Goal: Task Accomplishment & Management: Use online tool/utility

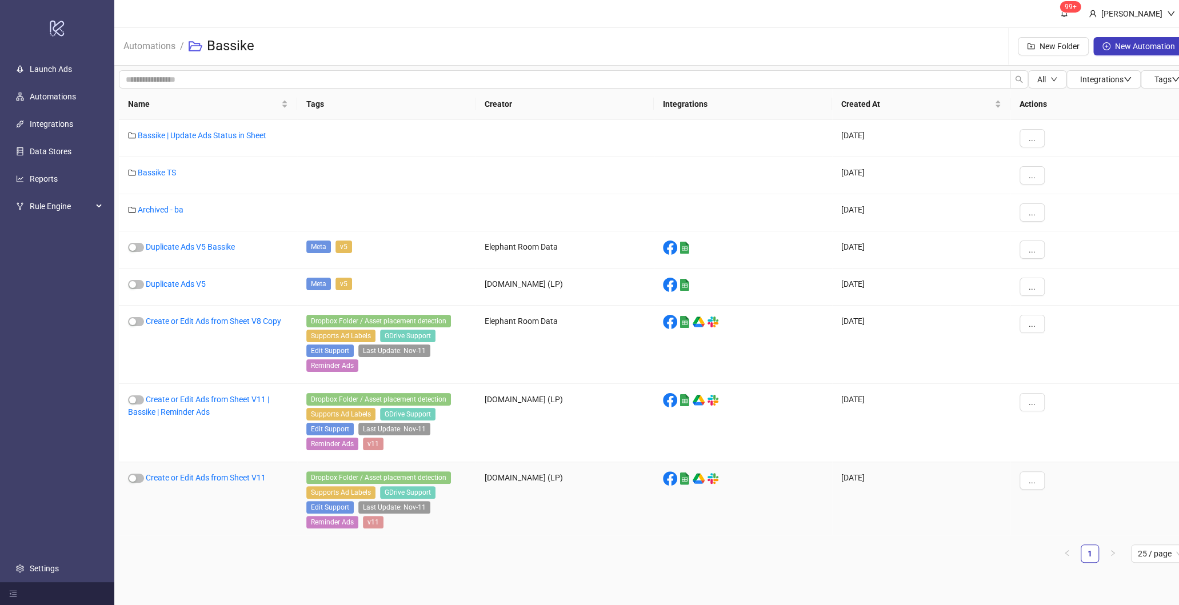
click at [194, 479] on div "Create or Edit Ads from Sheet V11" at bounding box center [208, 501] width 178 height 78
click at [194, 474] on link "Create or Edit Ads from Sheet V11" at bounding box center [206, 477] width 120 height 9
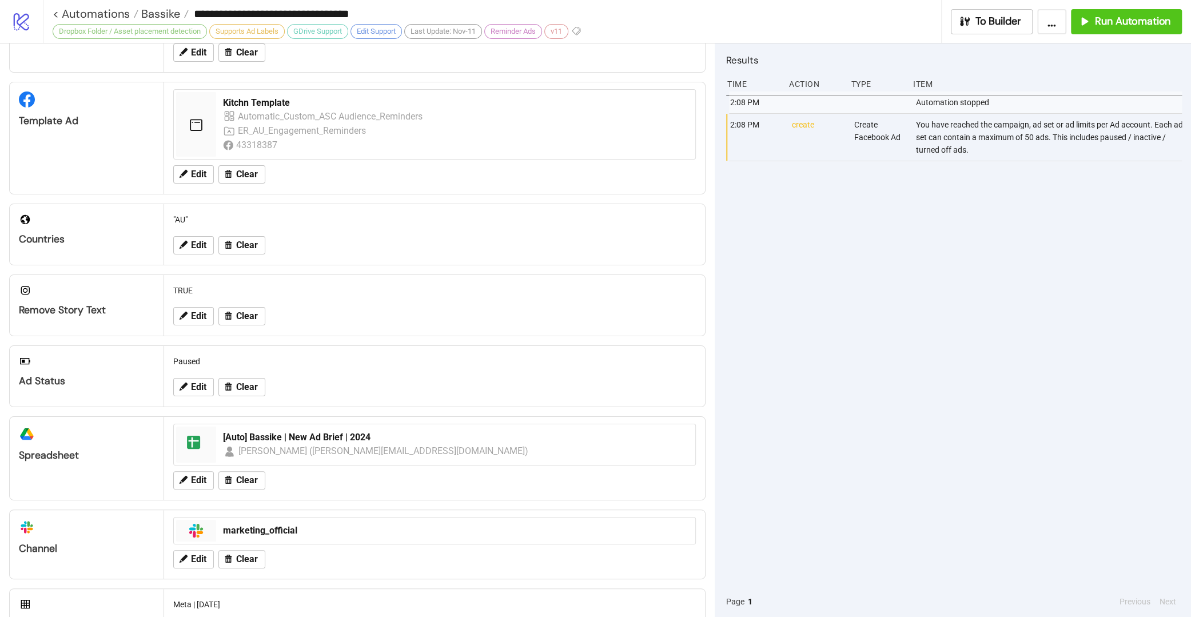
scroll to position [190, 0]
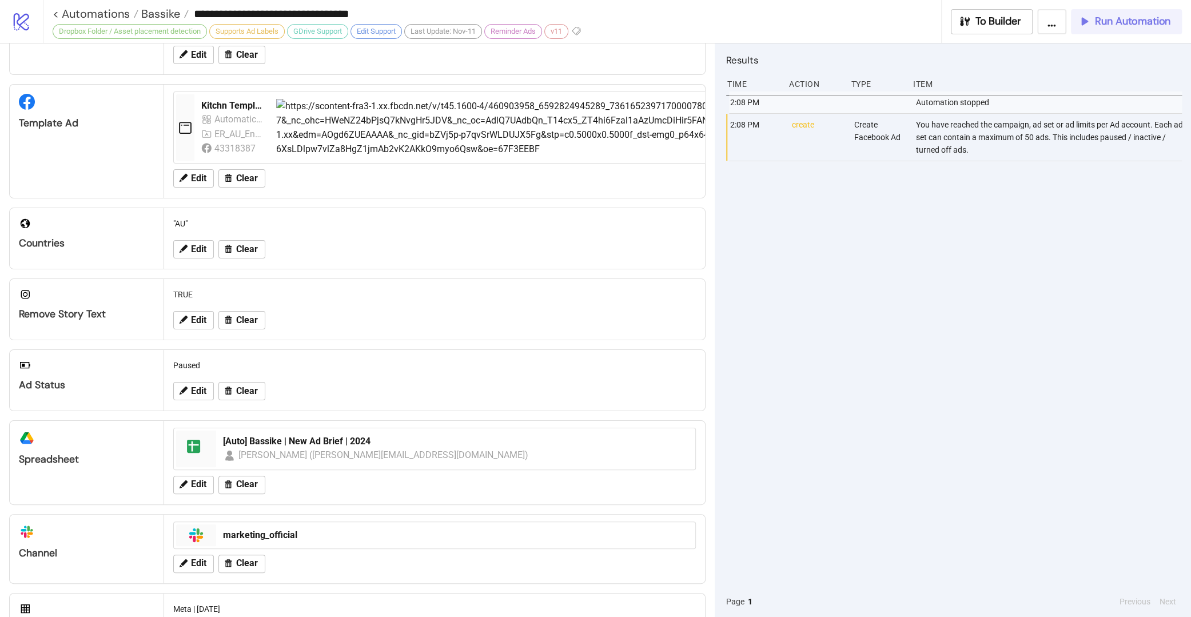
click at [1131, 27] on button "Run Automation" at bounding box center [1126, 21] width 111 height 25
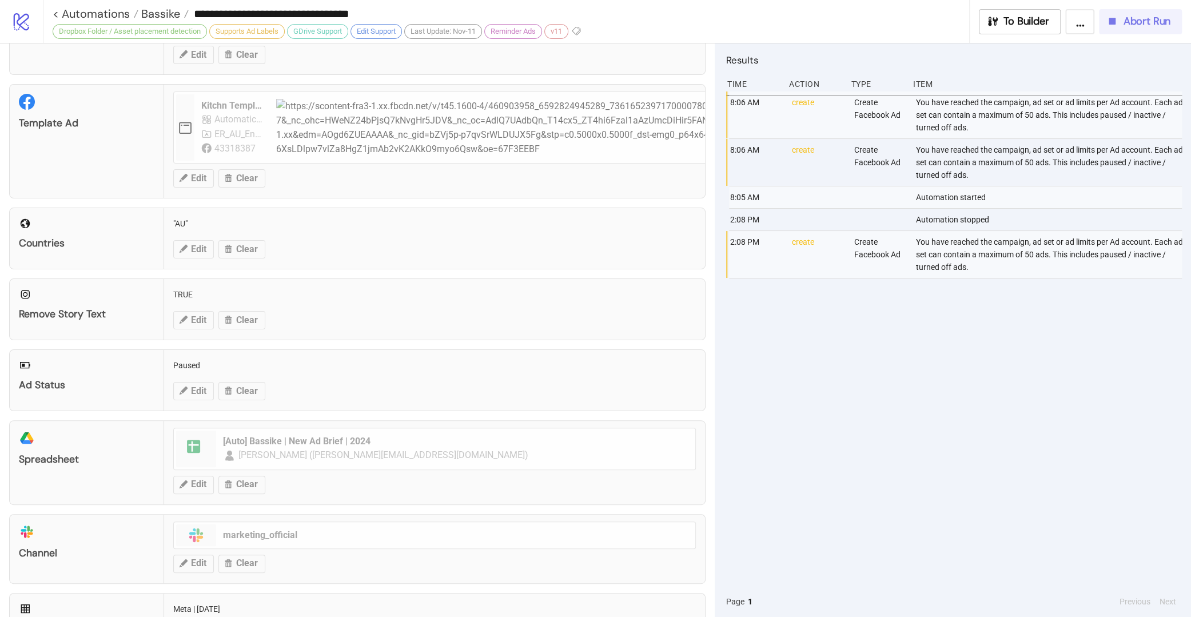
click at [1138, 27] on span "Abort Run" at bounding box center [1146, 21] width 47 height 13
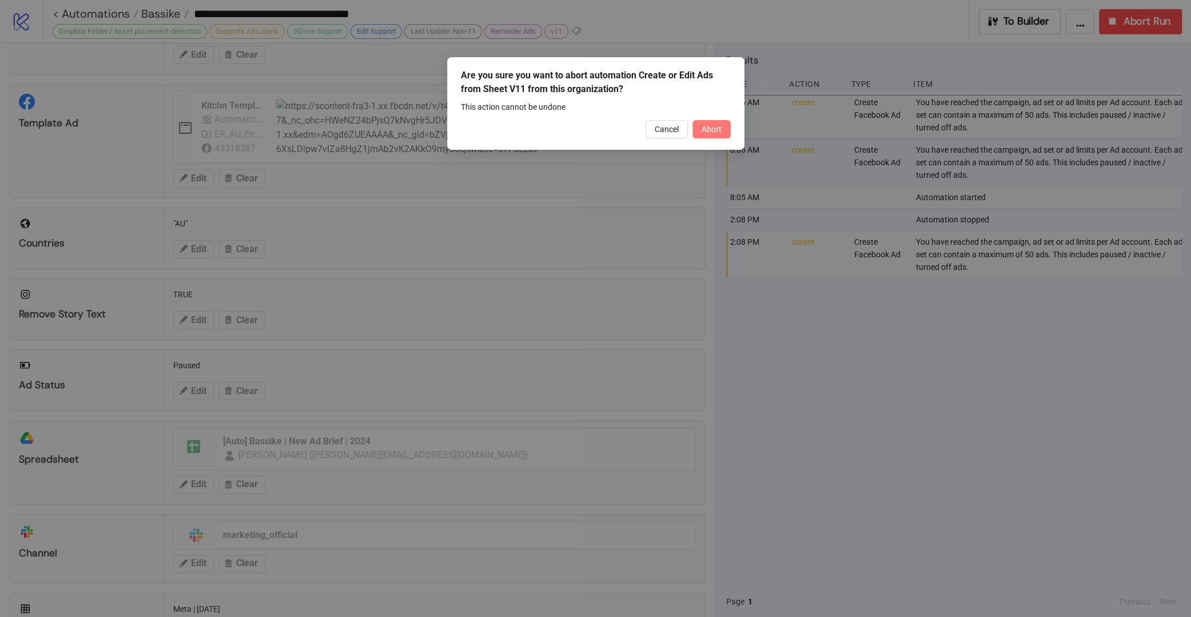
click at [707, 125] on span "Abort" at bounding box center [711, 129] width 20 height 9
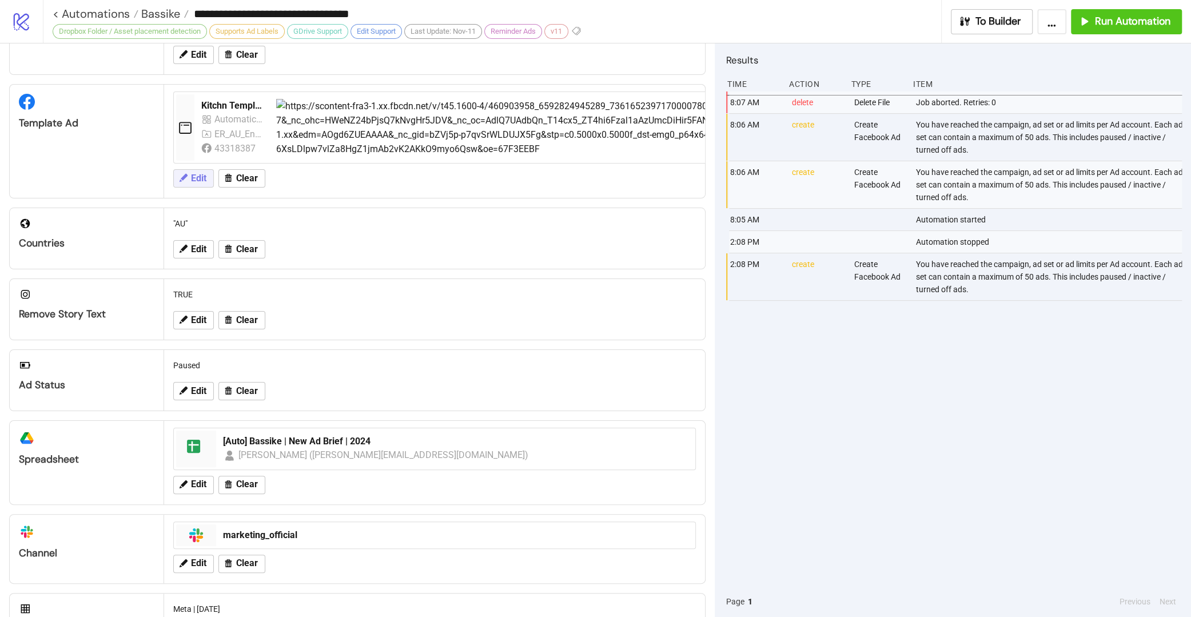
click at [198, 178] on span "Edit" at bounding box center [198, 178] width 15 height 10
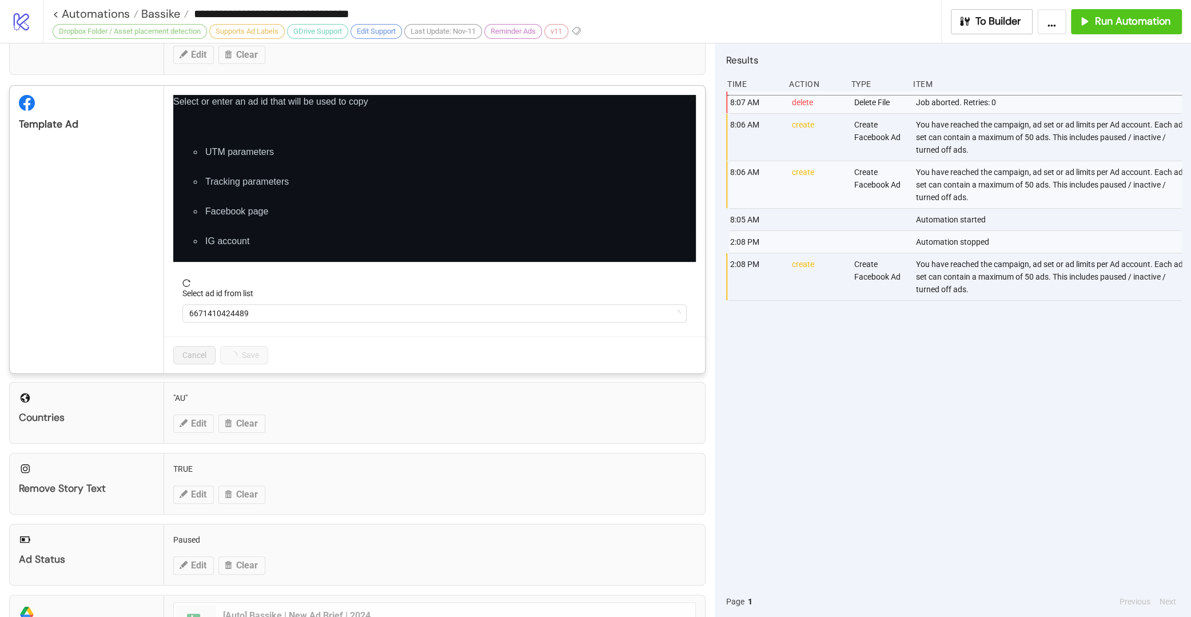
click at [203, 175] on li "Tracking parameters" at bounding box center [449, 182] width 493 height 14
click at [689, 97] on icon "close" at bounding box center [692, 98] width 6 height 6
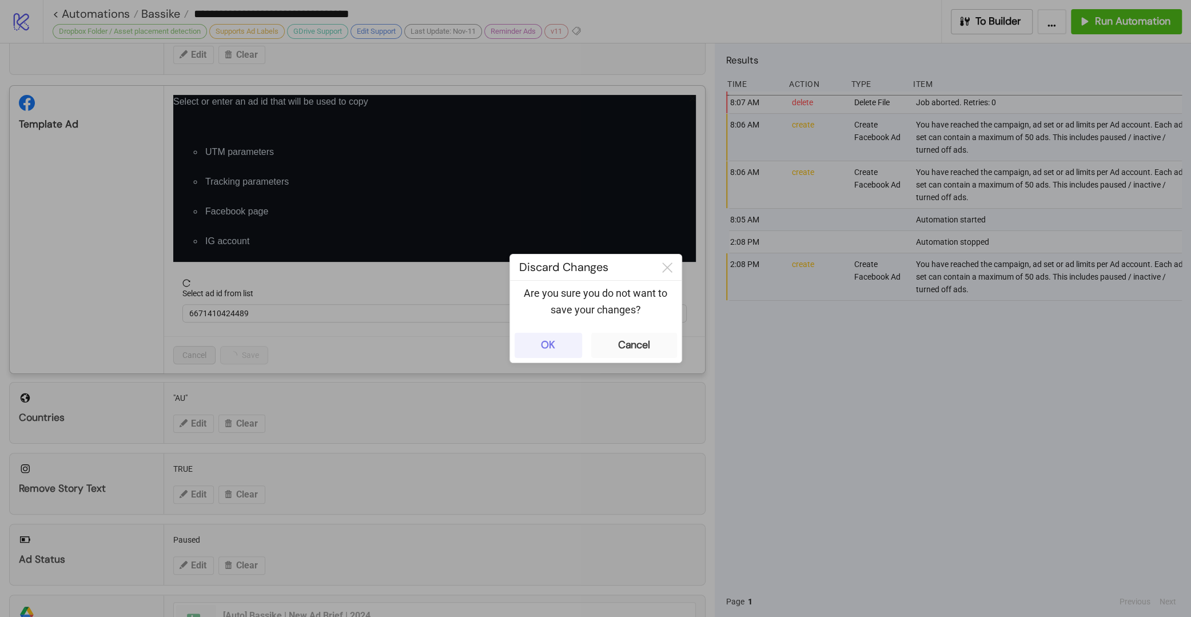
click at [567, 343] on button "OK" at bounding box center [547, 345] width 67 height 25
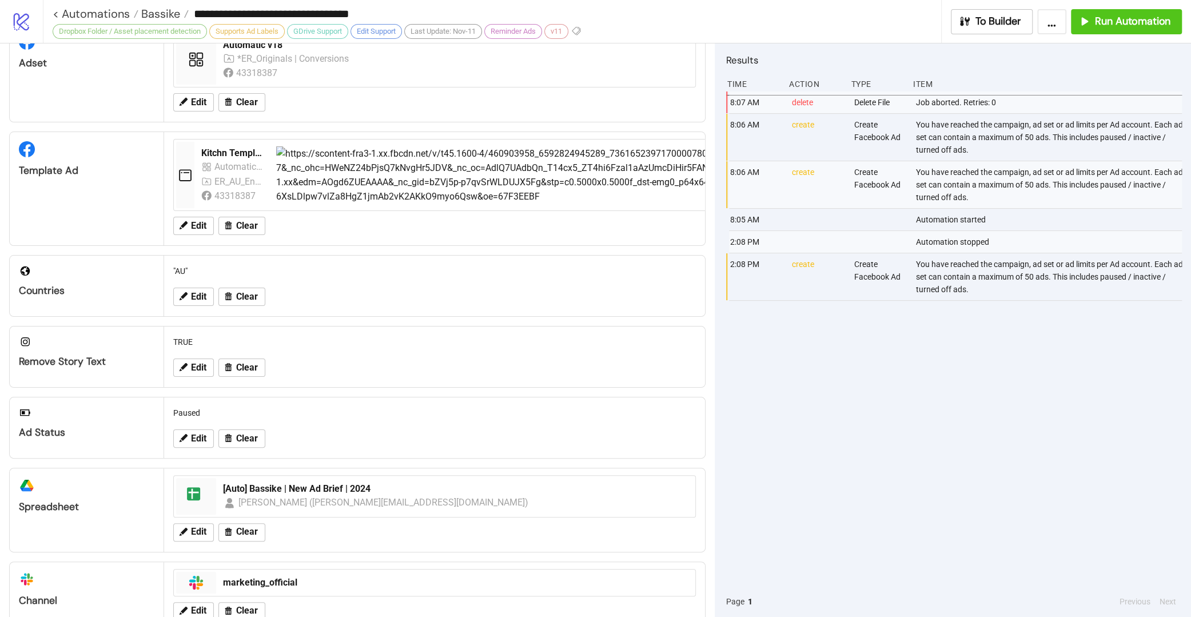
scroll to position [115, 0]
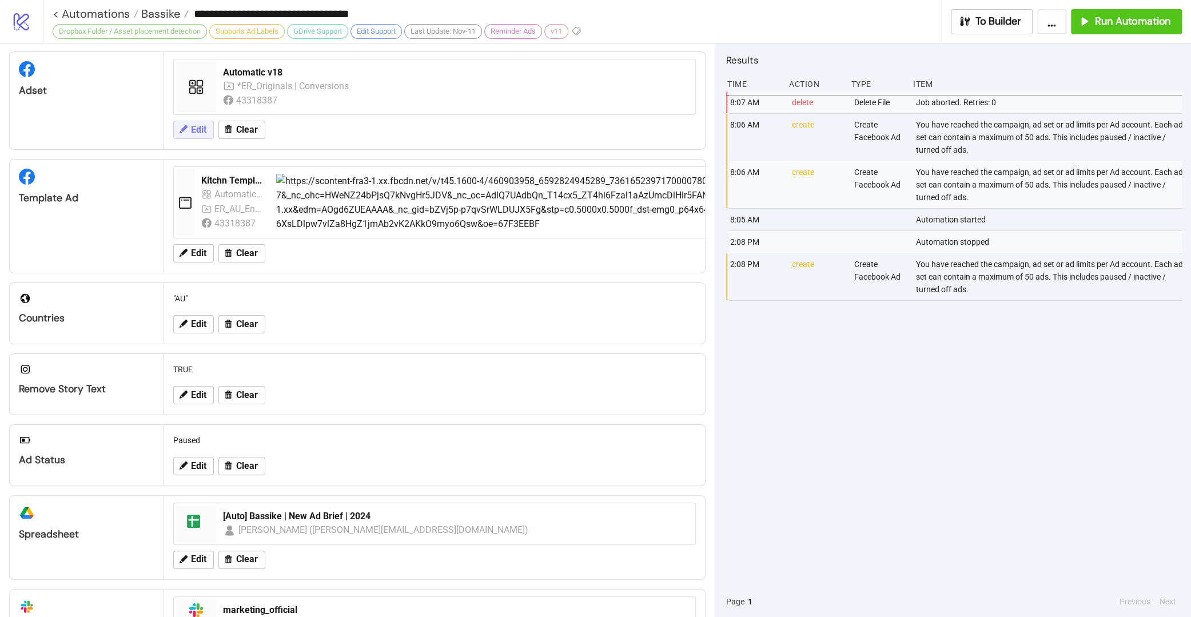
click at [189, 136] on button "Edit" at bounding box center [193, 130] width 41 height 18
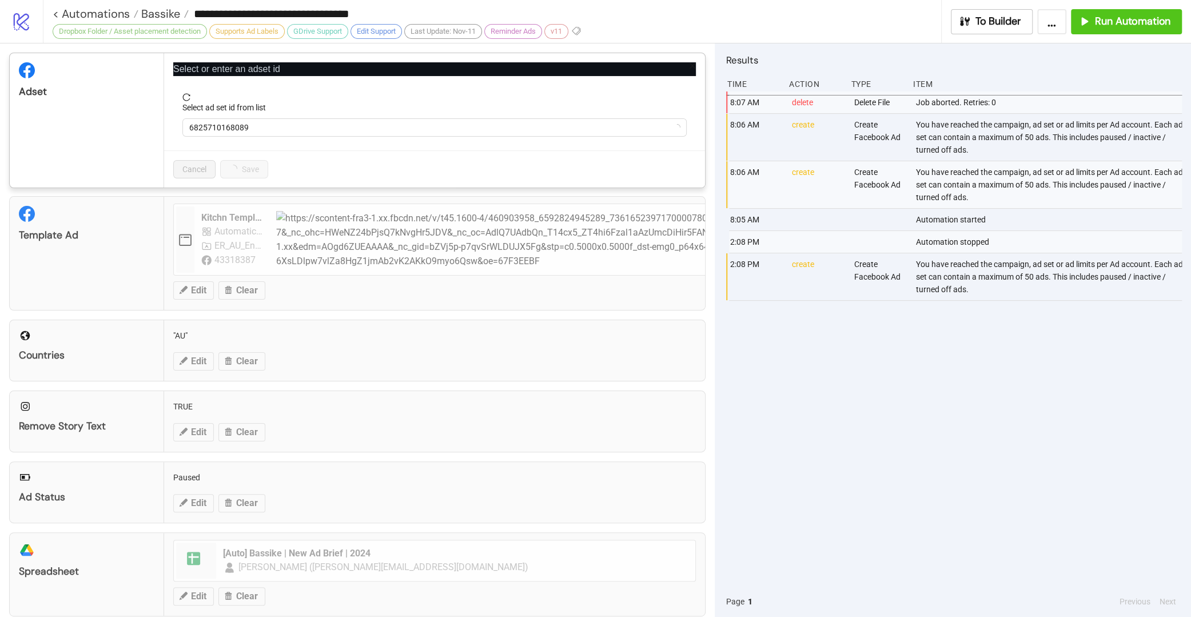
click at [277, 114] on div "Select ad set id from list" at bounding box center [434, 109] width 504 height 17
click at [278, 123] on span "6825710168089" at bounding box center [434, 127] width 490 height 17
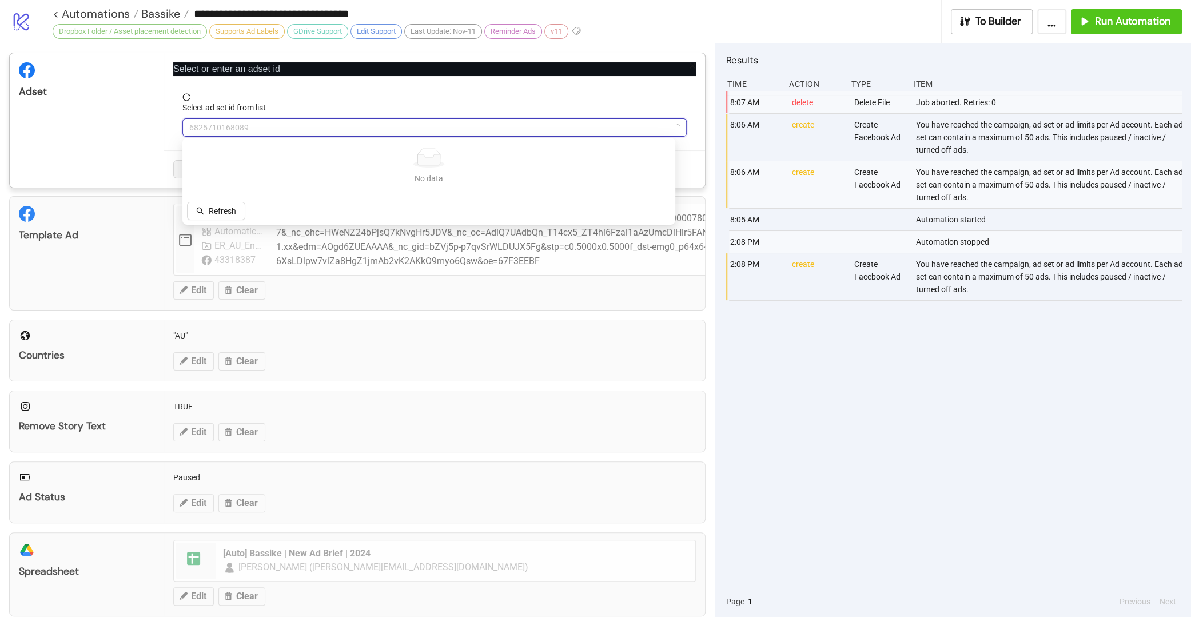
paste input "**********"
type input "**********"
click at [232, 207] on span "Refetch" at bounding box center [222, 210] width 27 height 9
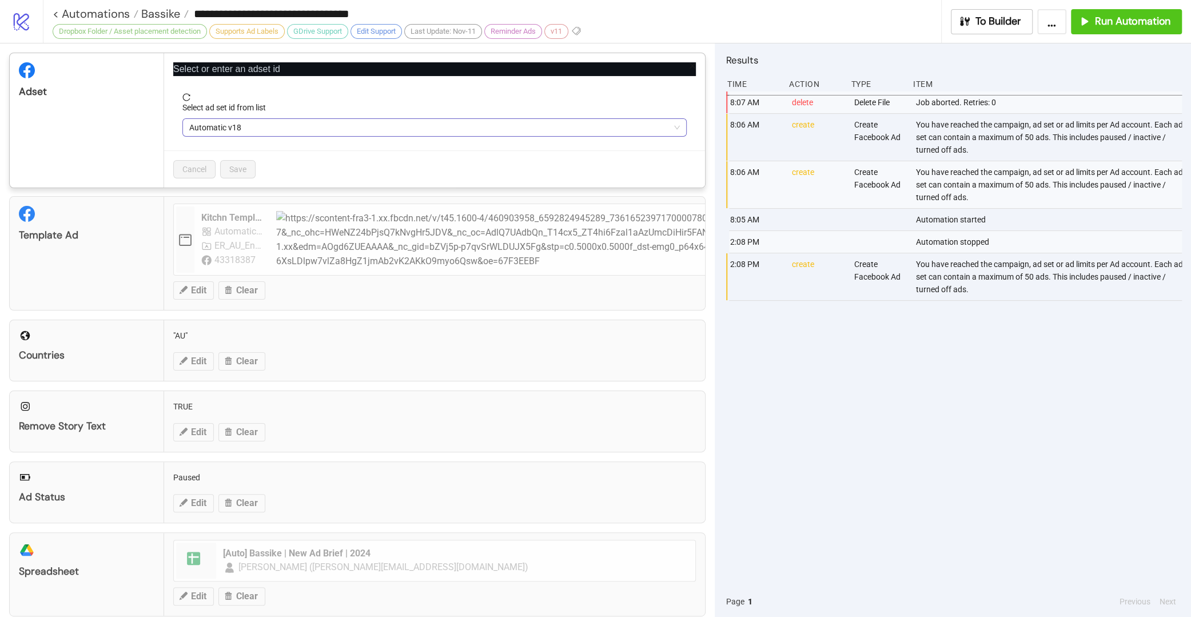
click at [242, 130] on span "Automatic v18" at bounding box center [434, 127] width 490 height 17
click at [248, 129] on span "Automatic v18" at bounding box center [434, 127] width 490 height 17
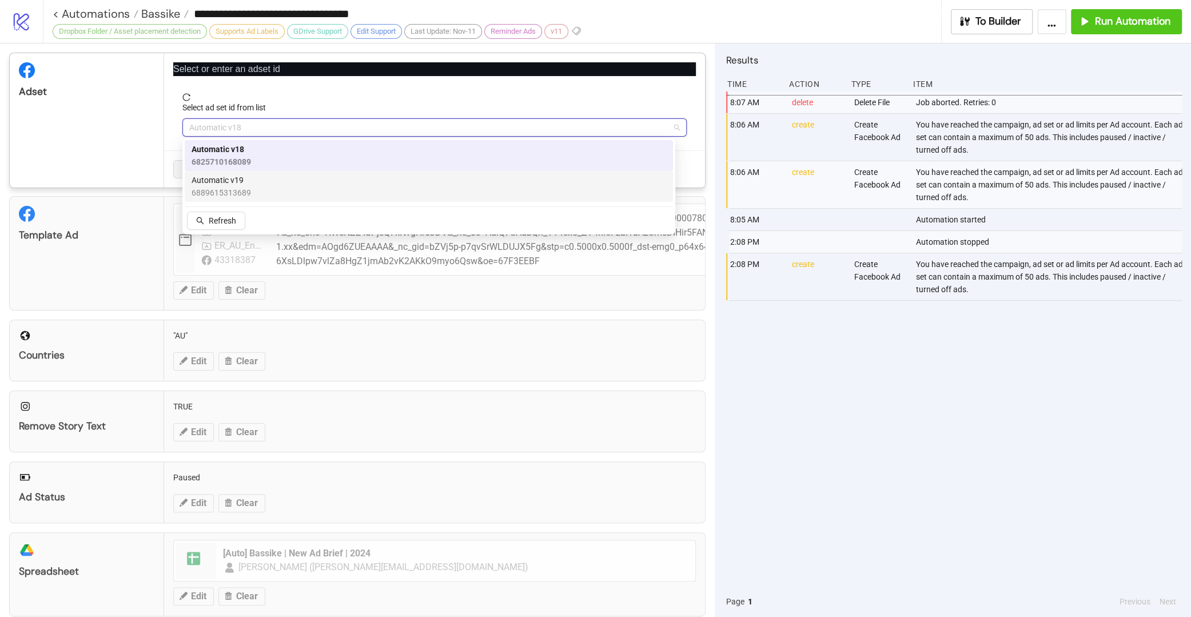
click at [248, 186] on span "6889615313689" at bounding box center [220, 192] width 59 height 13
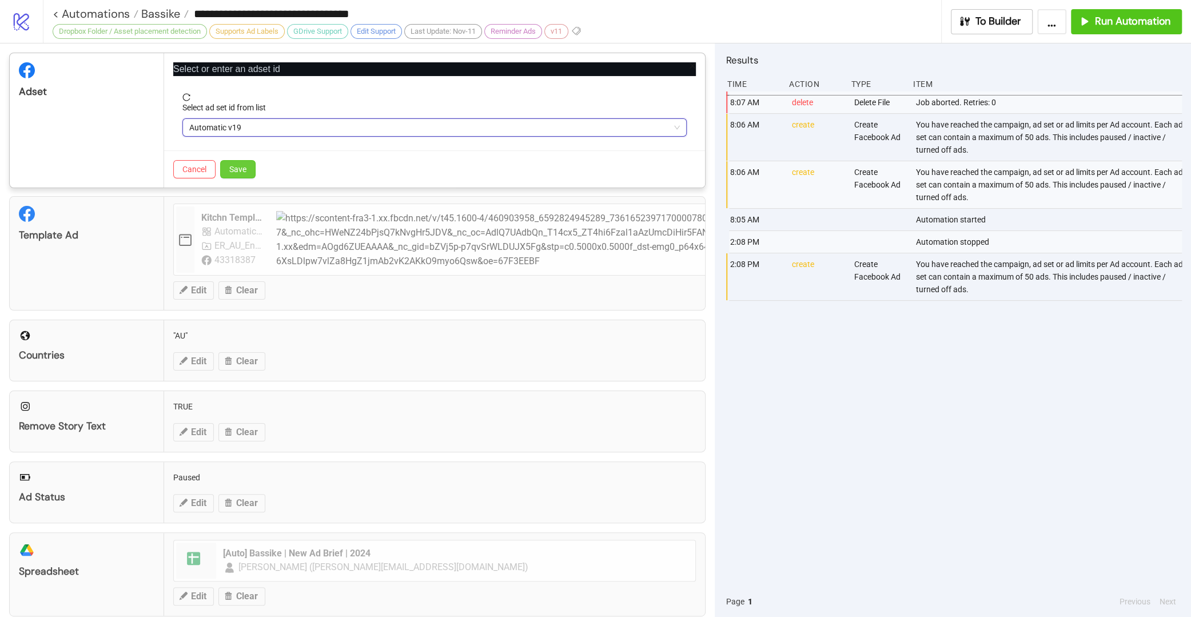
click at [239, 171] on span "Save" at bounding box center [237, 169] width 17 height 9
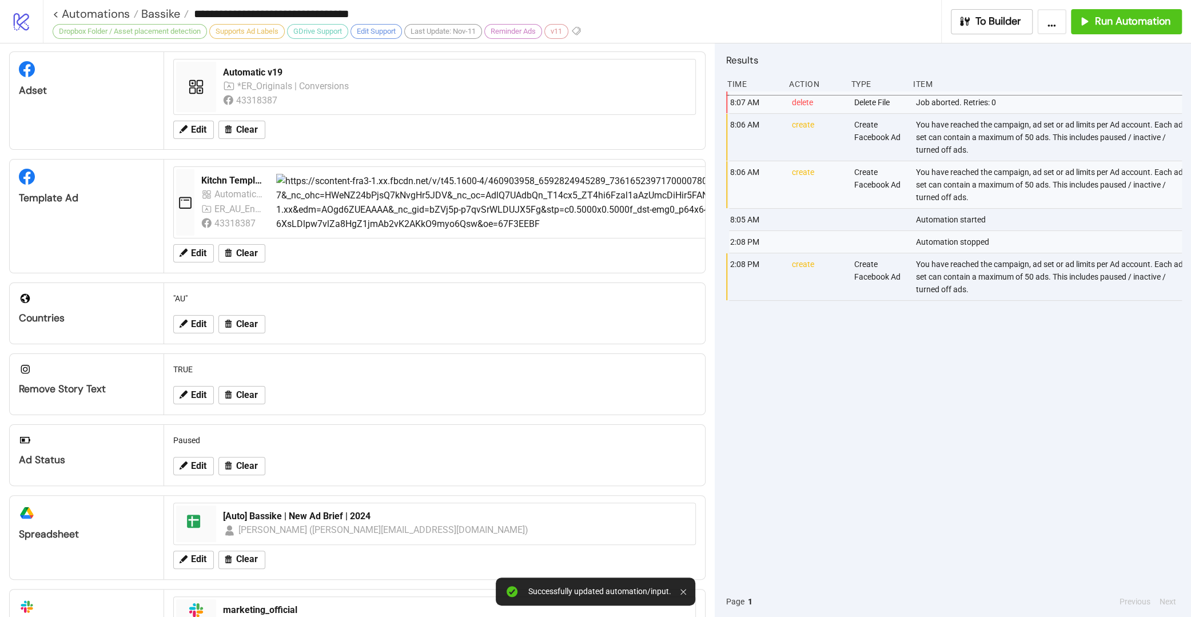
click at [959, 393] on div "8:07 AM delete Delete File Job aborted. Retries: 0 8:06 AM create Create Facebo…" at bounding box center [954, 338] width 456 height 494
click at [1135, 30] on button "Run Automation" at bounding box center [1126, 21] width 111 height 25
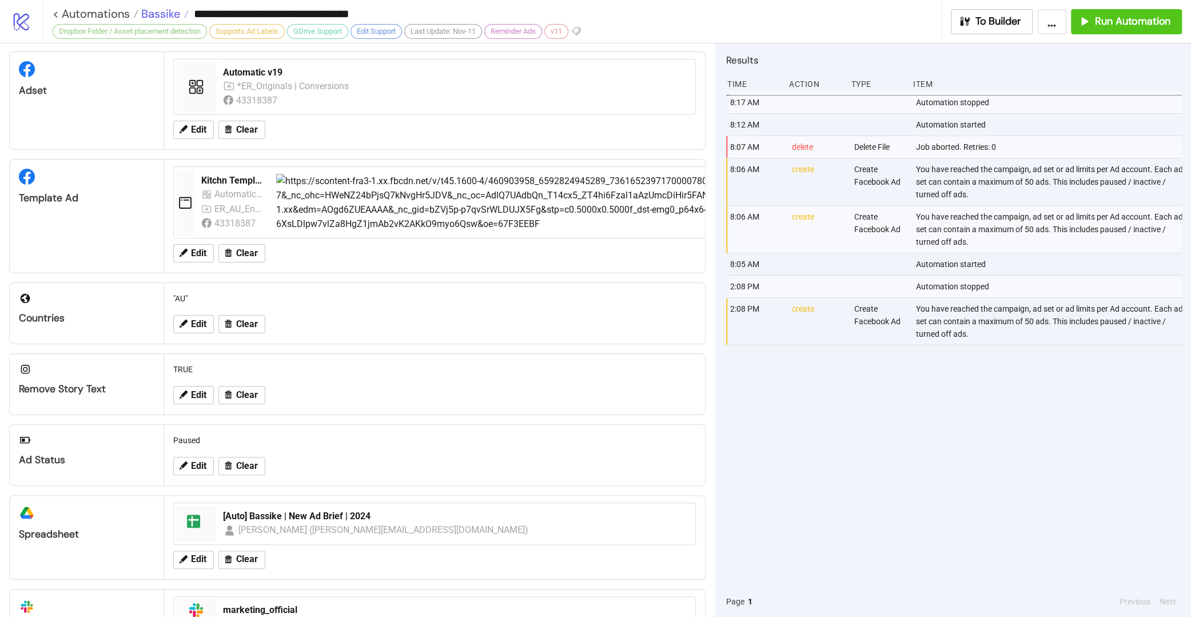
click at [147, 19] on span "Bassike" at bounding box center [159, 13] width 42 height 15
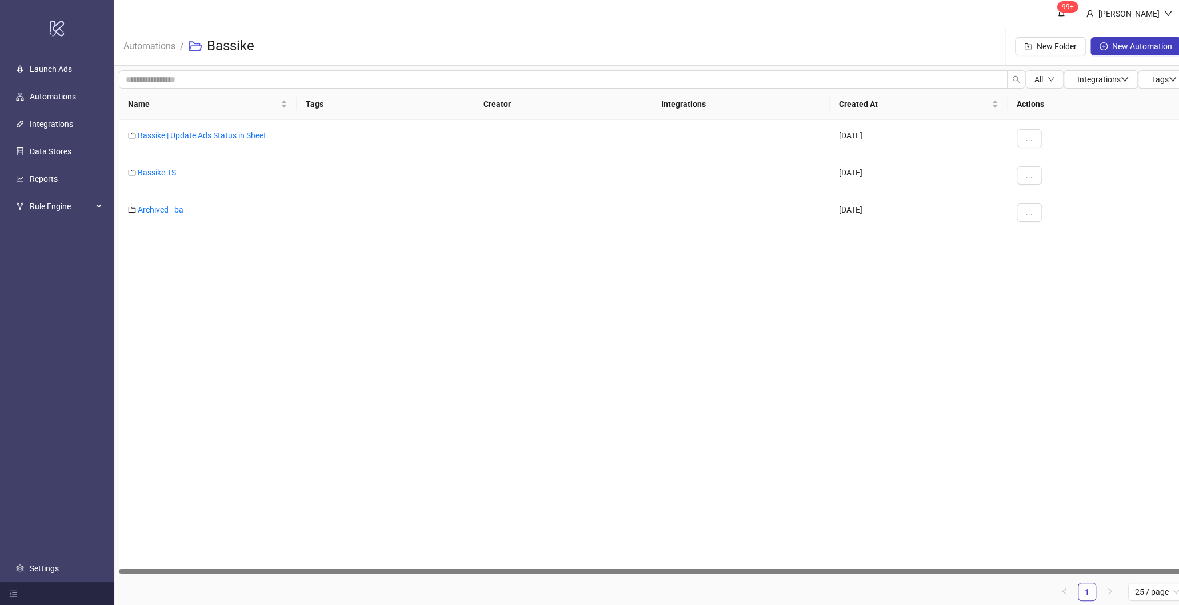
click at [150, 16] on header "99+ Hanna" at bounding box center [652, 13] width 1076 height 27
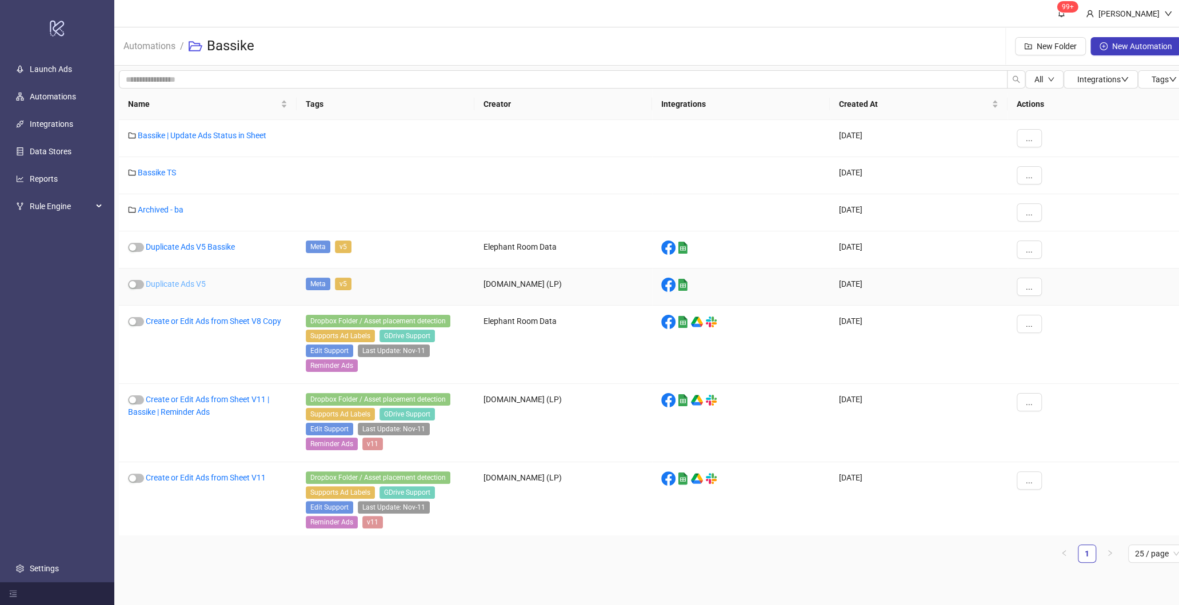
click at [171, 281] on link "Duplicate Ads V5" at bounding box center [176, 284] width 60 height 9
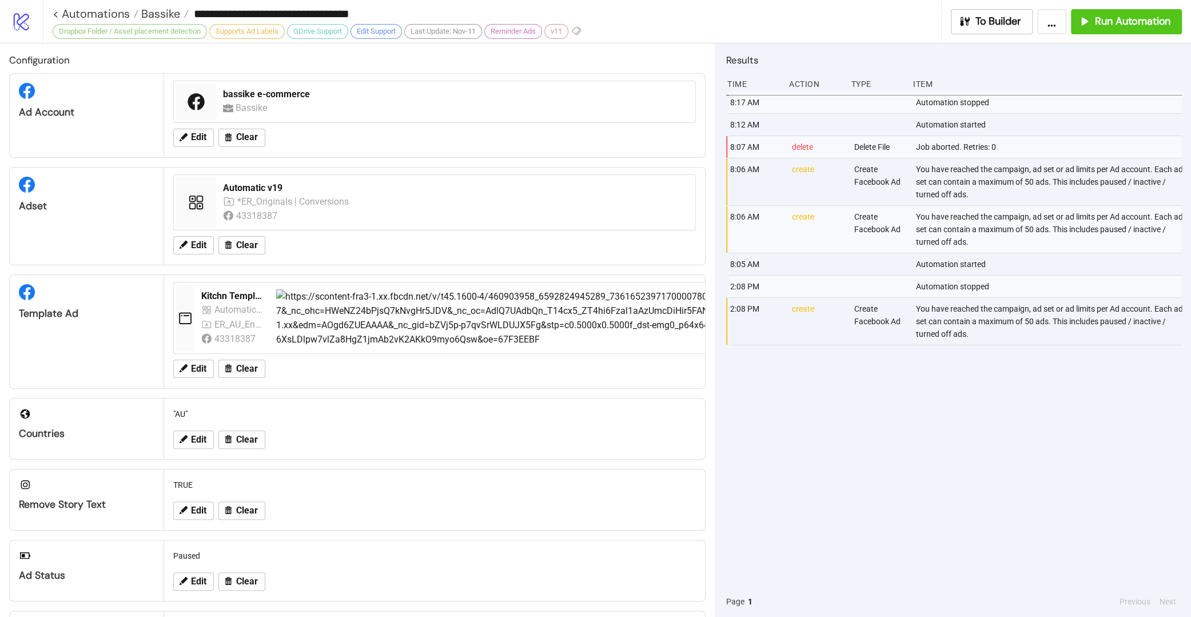
type input "**********"
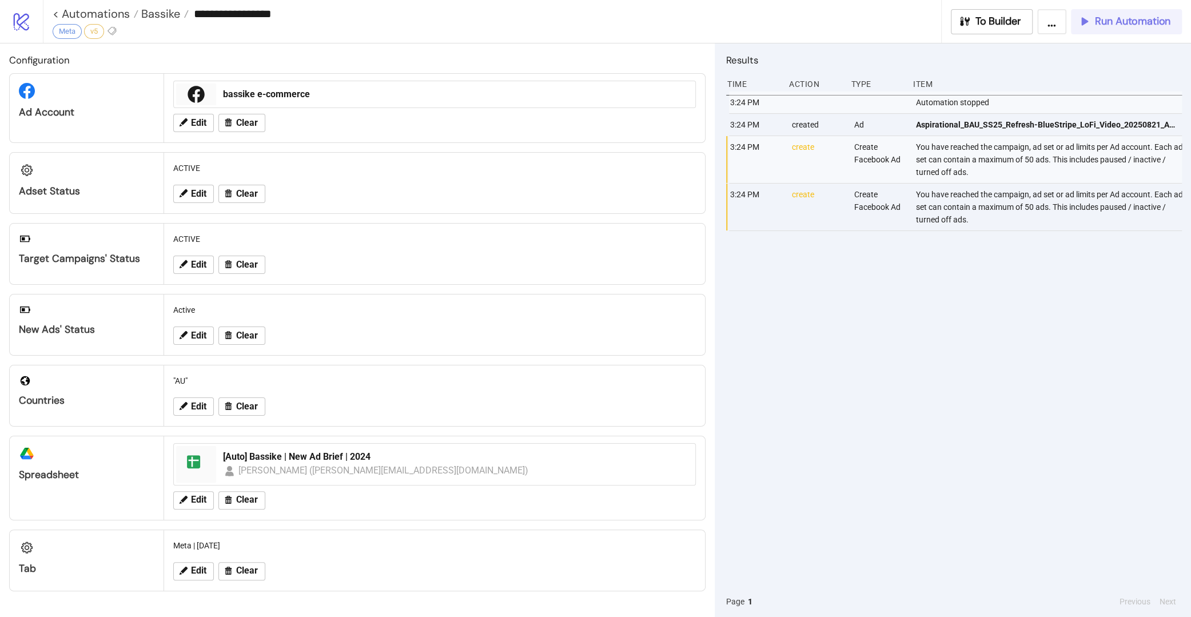
click at [1112, 18] on span "Run Automation" at bounding box center [1132, 21] width 75 height 13
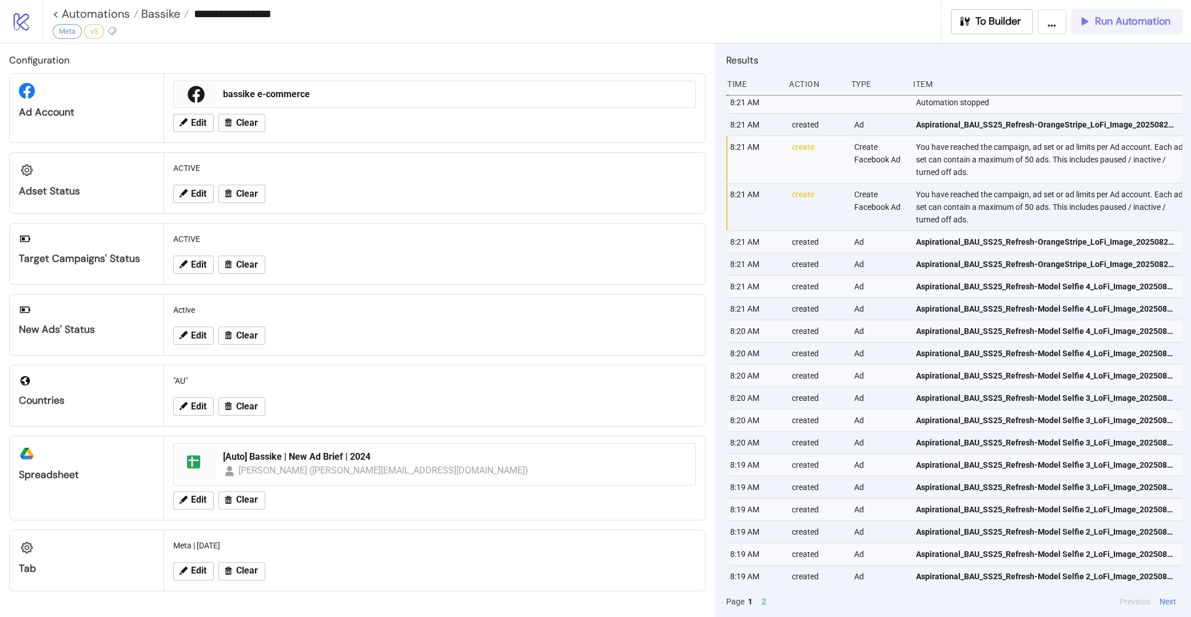
click at [1093, 30] on button "Run Automation" at bounding box center [1126, 21] width 111 height 25
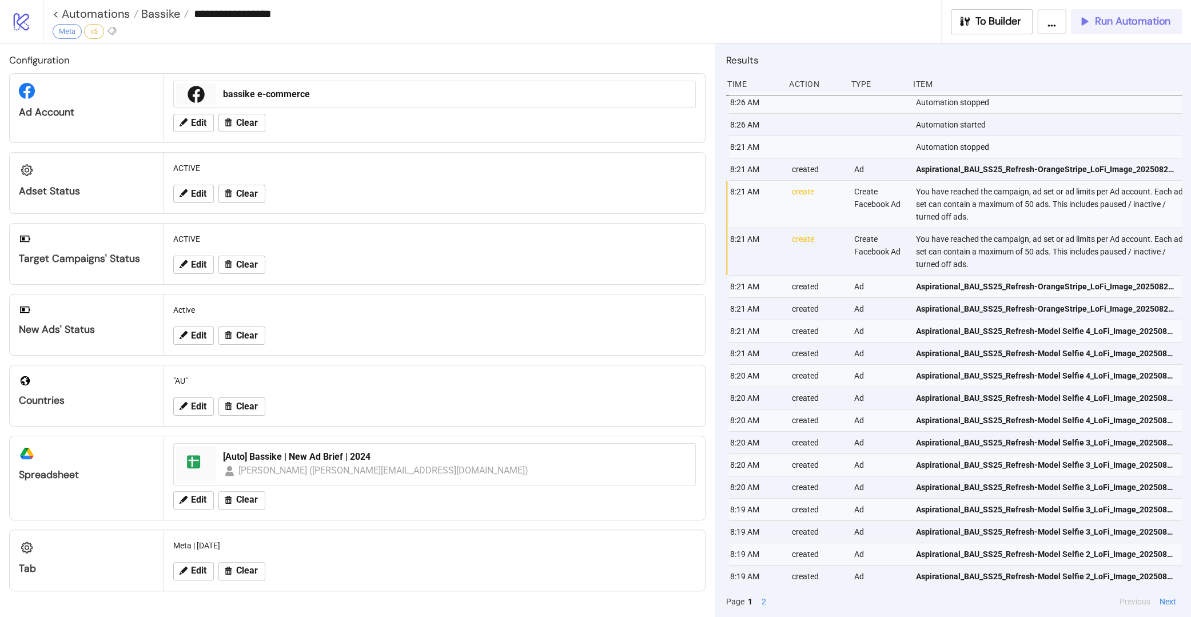
click at [1111, 19] on span "Run Automation" at bounding box center [1132, 21] width 75 height 13
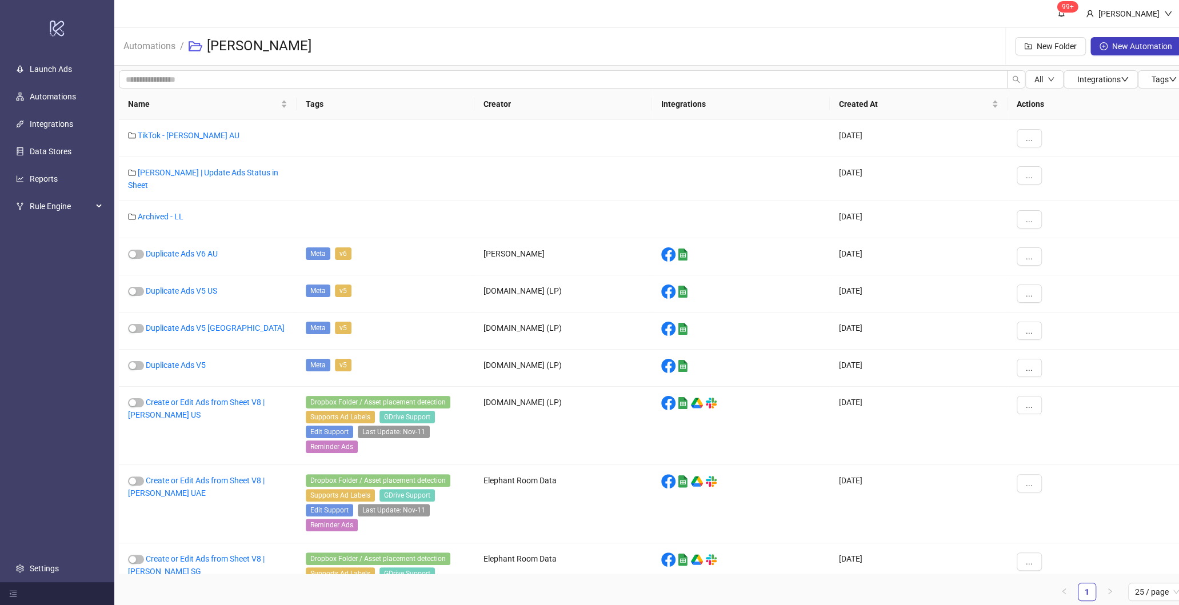
click at [222, 462] on div "Name Tags Creator Integrations Created At Actions TikTok - Leo Lin AU 2024-12-1…" at bounding box center [652, 345] width 1067 height 513
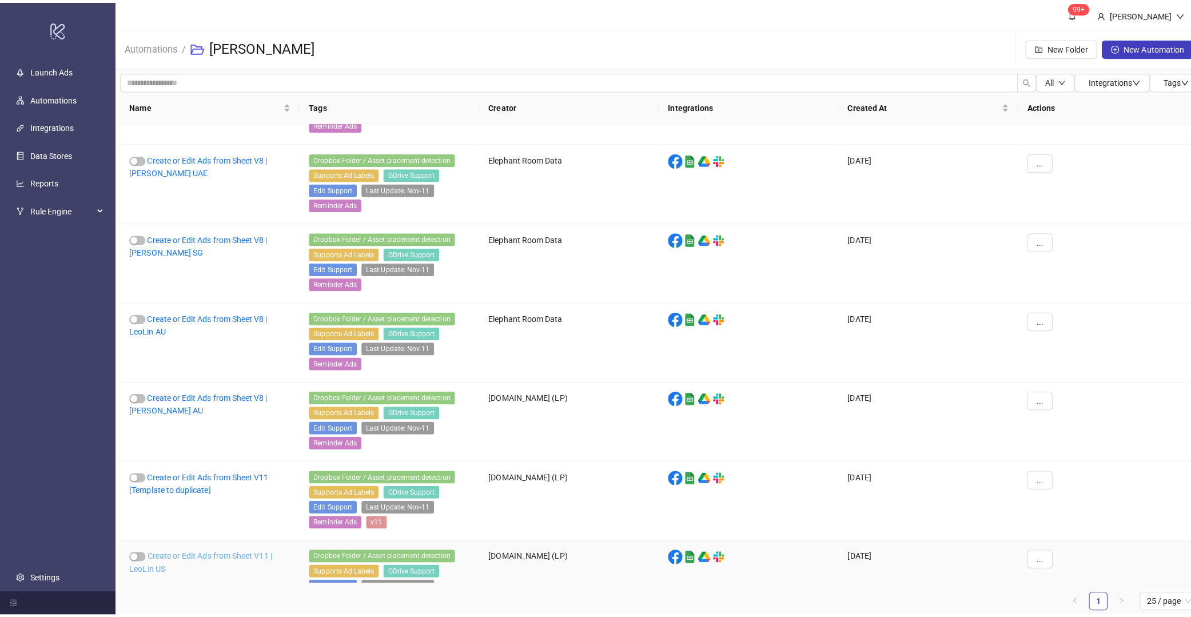
scroll to position [379, 0]
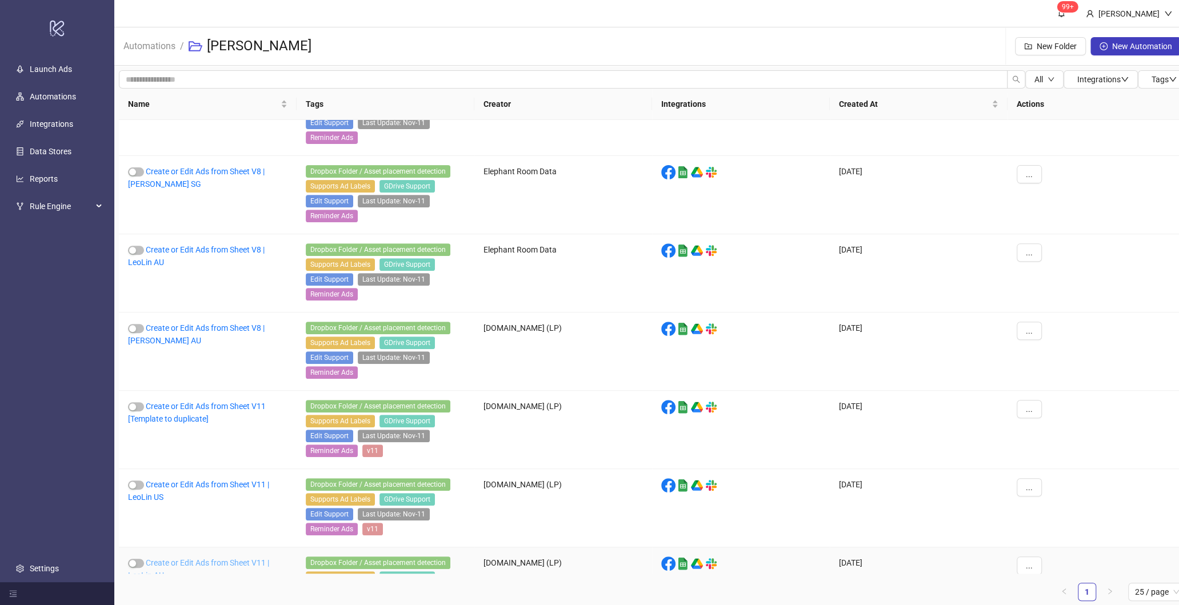
click at [216, 462] on link "Create or Edit Ads from Sheet V11 | LeoLin AU" at bounding box center [198, 569] width 141 height 22
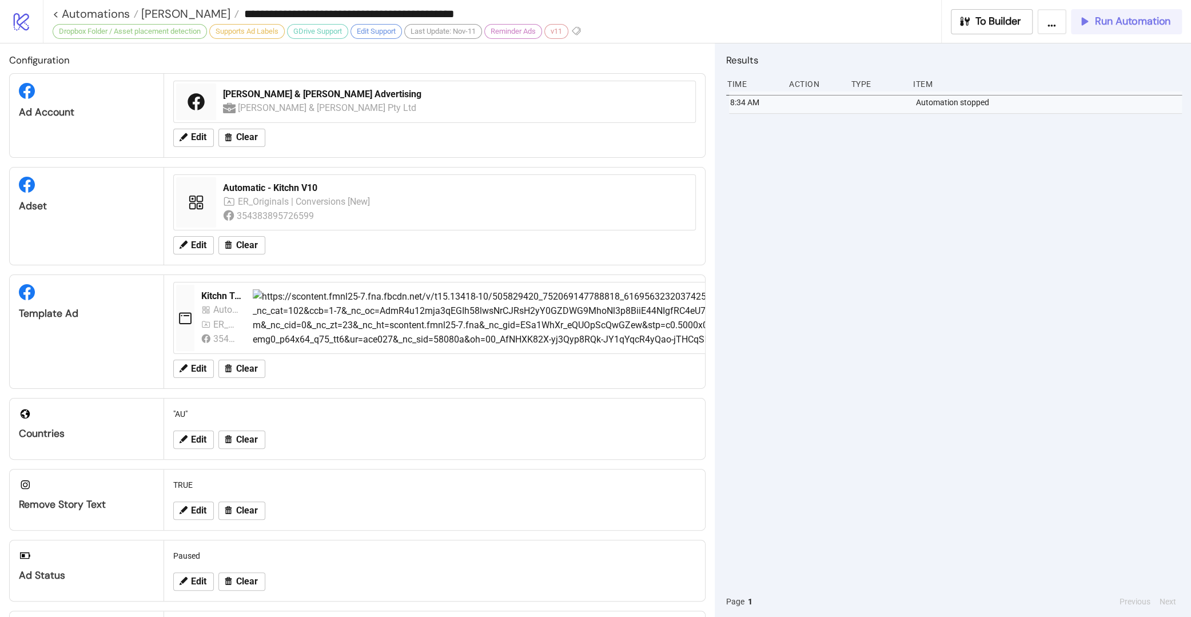
click at [892, 13] on button "Run Automation" at bounding box center [1126, 21] width 111 height 25
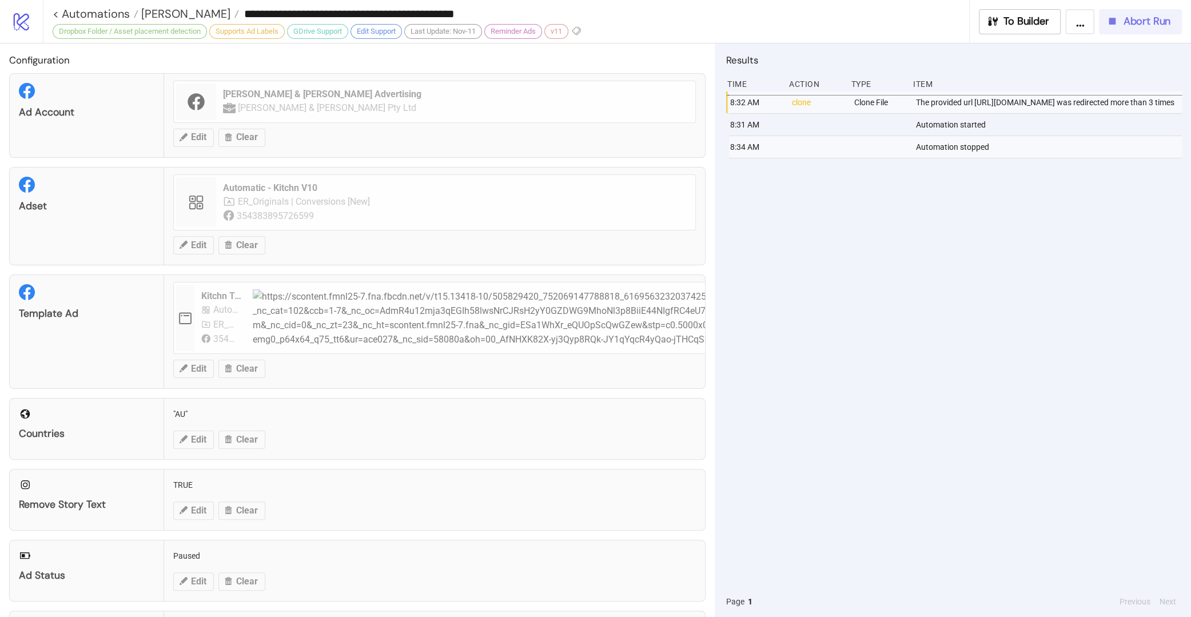
click at [892, 22] on span "Abort Run" at bounding box center [1146, 21] width 47 height 13
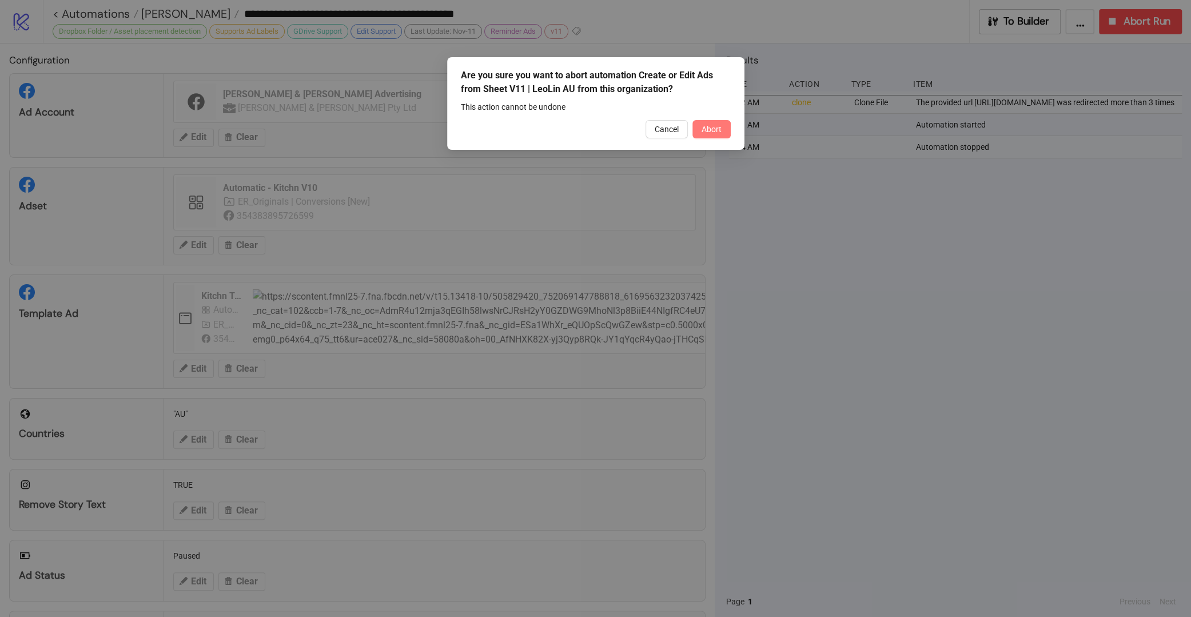
click at [715, 129] on span "Abort" at bounding box center [711, 129] width 20 height 9
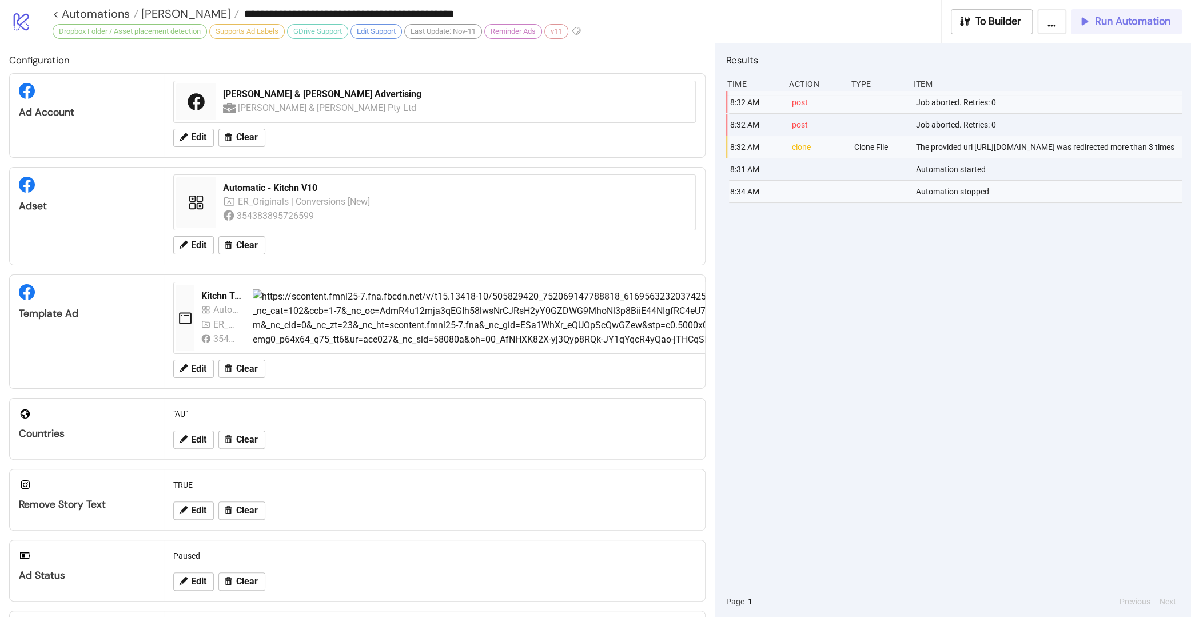
click at [892, 31] on button "Run Automation" at bounding box center [1126, 21] width 111 height 25
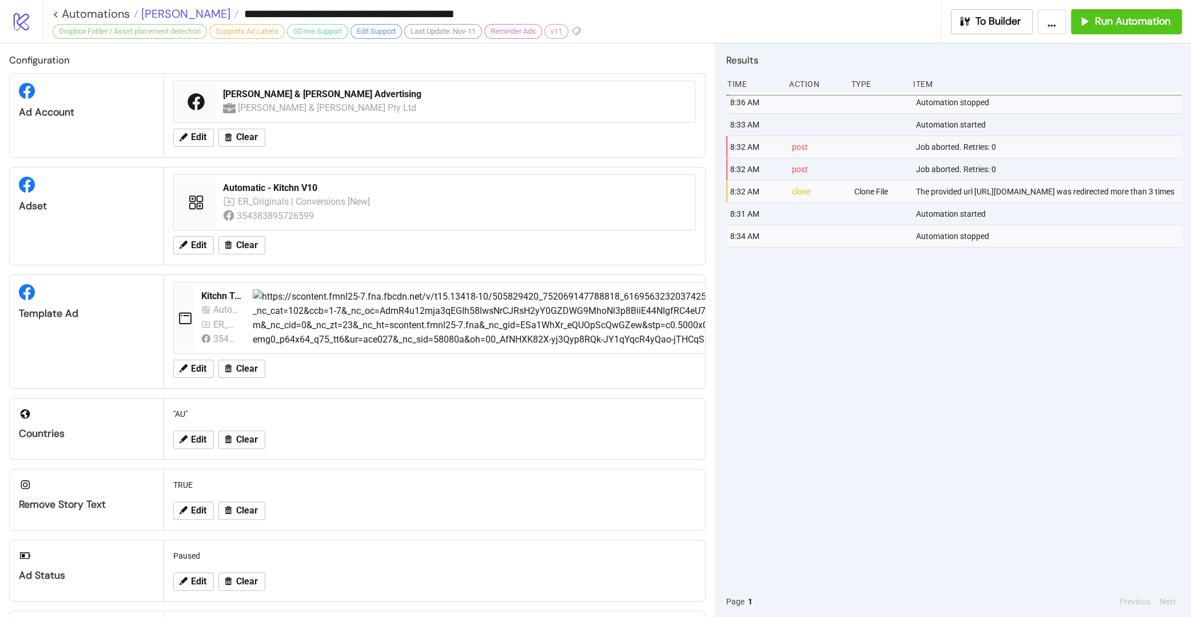
click at [154, 11] on span "Leo Lin" at bounding box center [184, 13] width 92 height 15
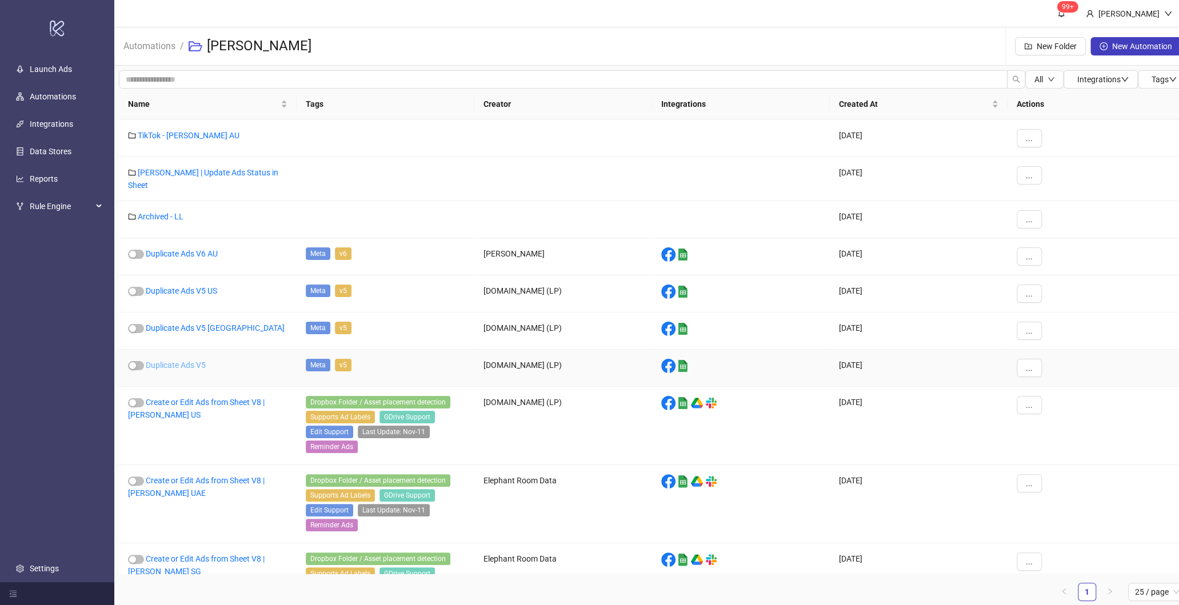
click at [195, 361] on link "Duplicate Ads V5" at bounding box center [176, 365] width 60 height 9
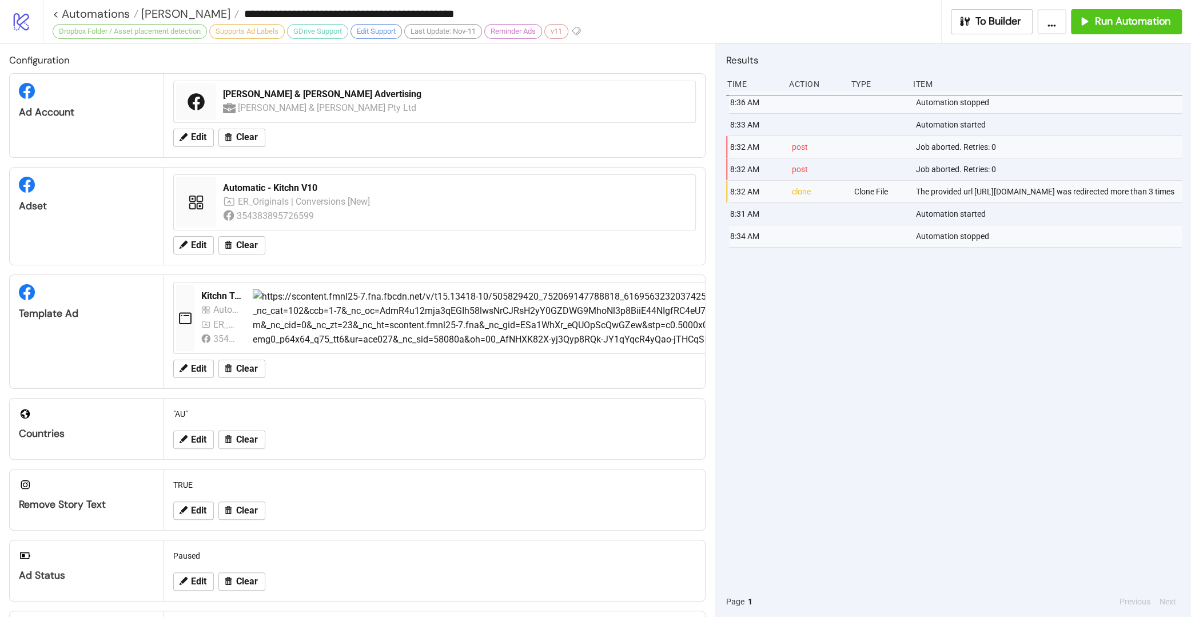
type input "**********"
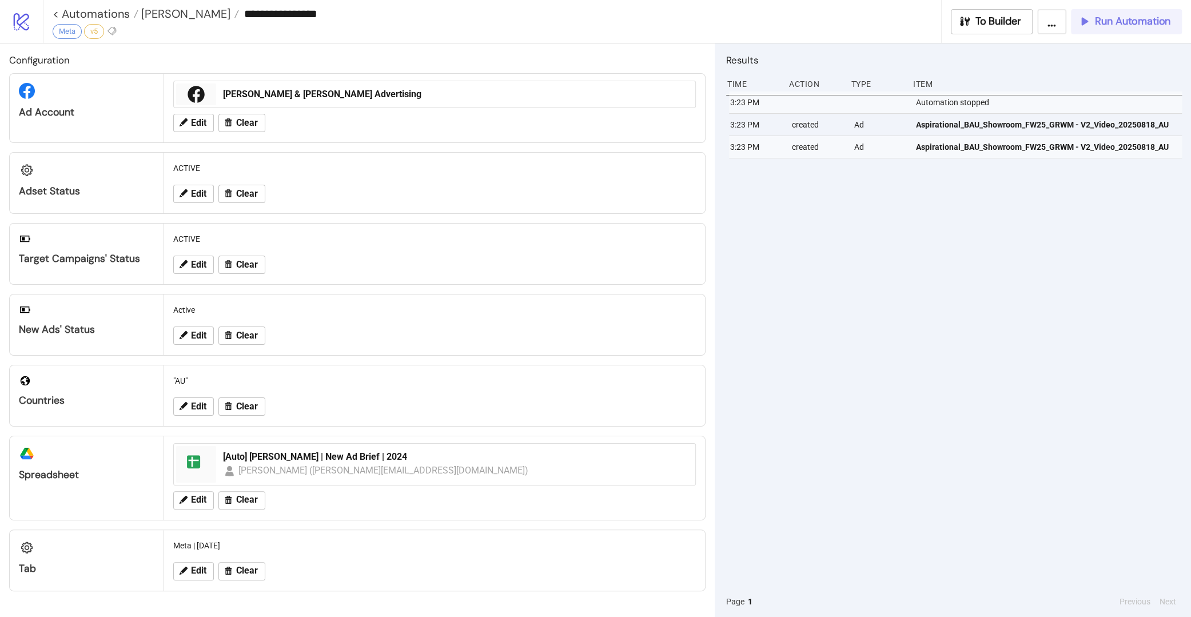
click at [892, 23] on span "Run Automation" at bounding box center [1132, 21] width 75 height 13
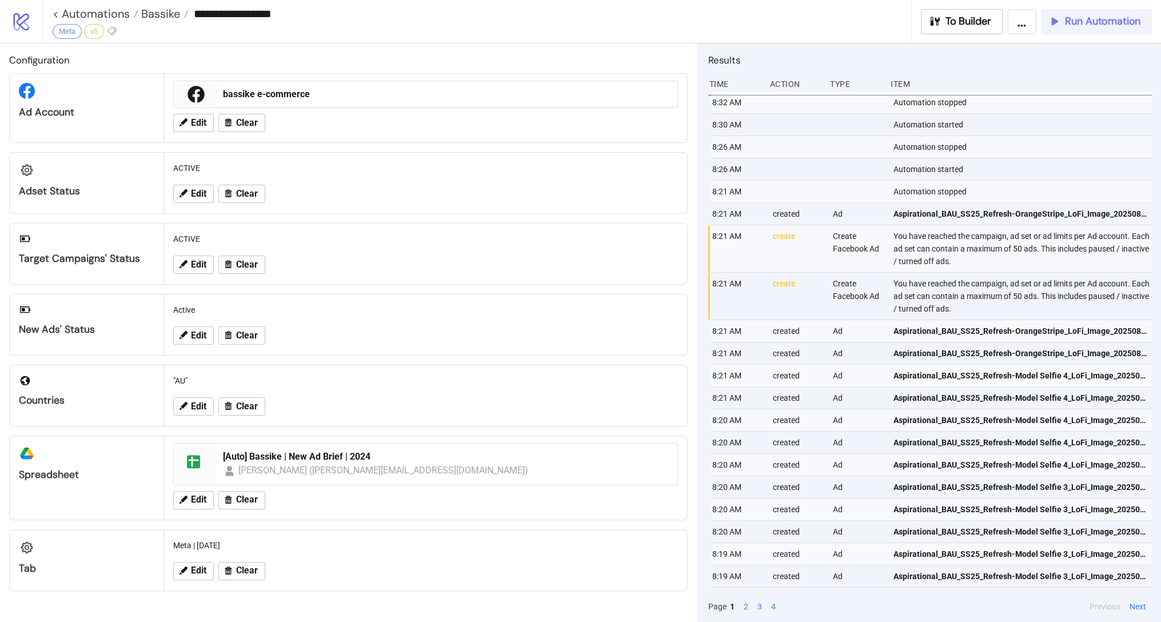
click at [1069, 17] on span "Run Automation" at bounding box center [1102, 21] width 75 height 13
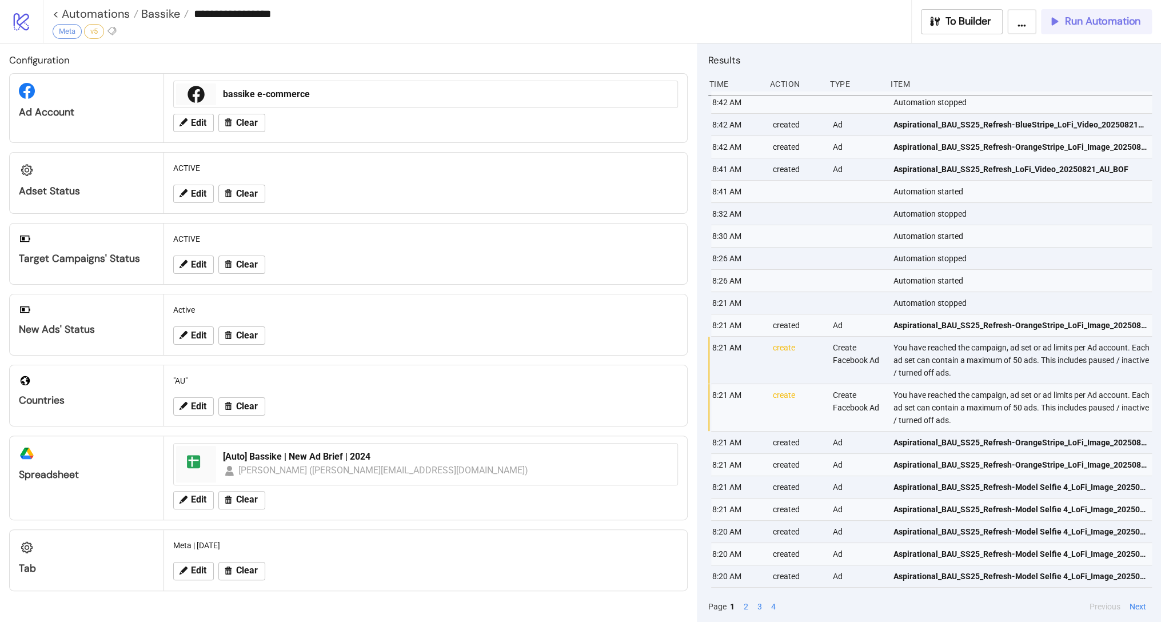
click at [1069, 23] on span "Run Automation" at bounding box center [1102, 21] width 75 height 13
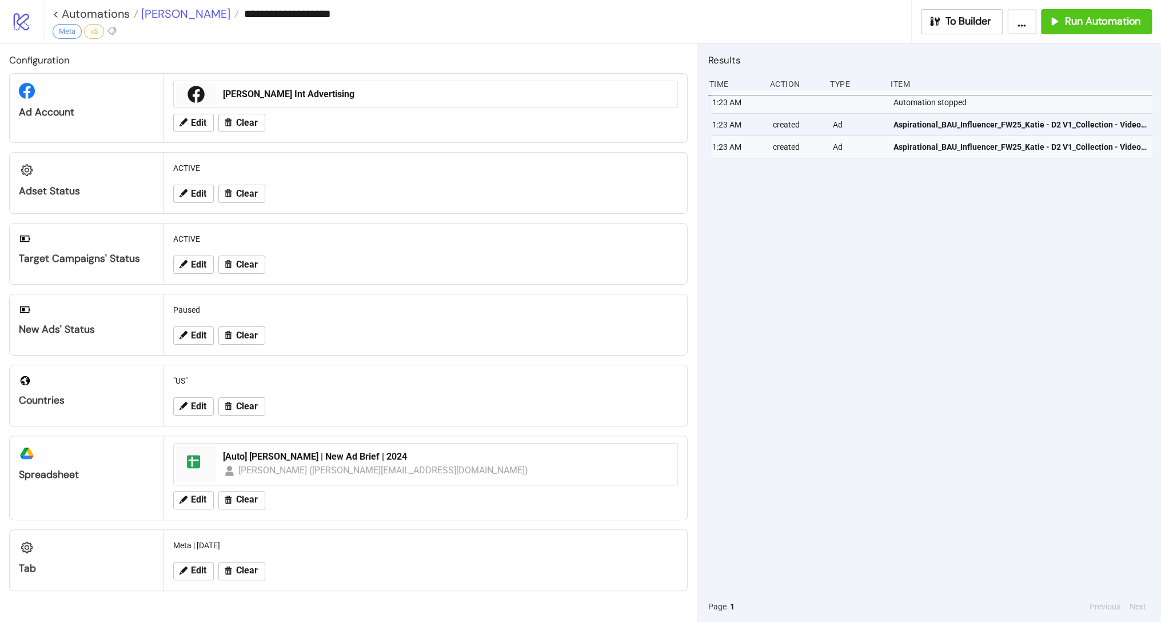
click at [167, 14] on span "[PERSON_NAME]" at bounding box center [184, 13] width 92 height 15
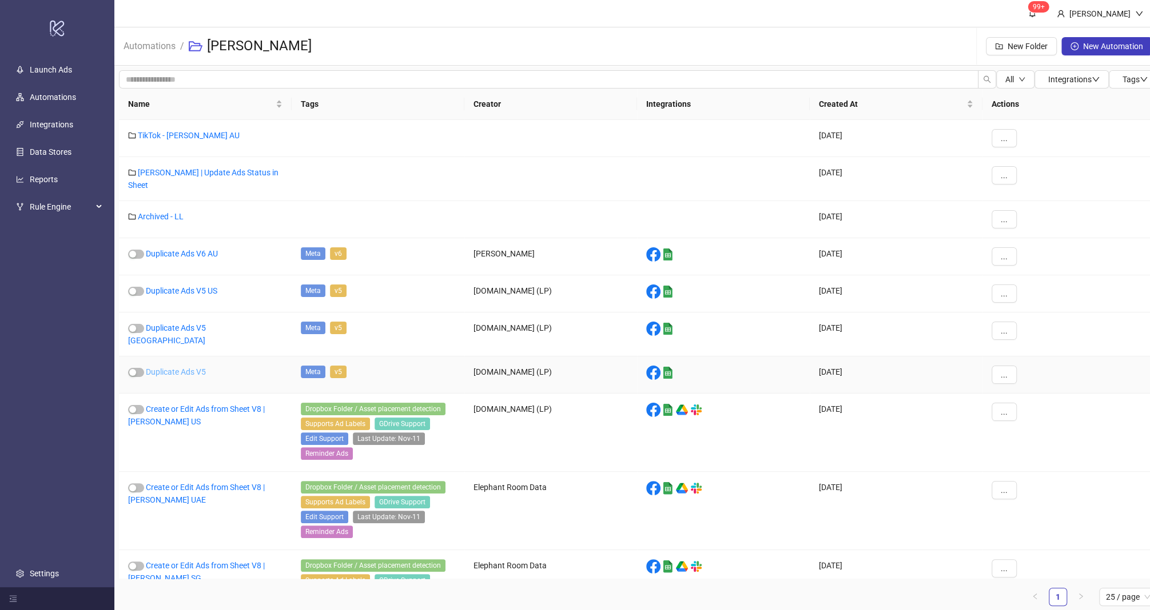
click at [189, 368] on link "Duplicate Ads V5" at bounding box center [176, 372] width 60 height 9
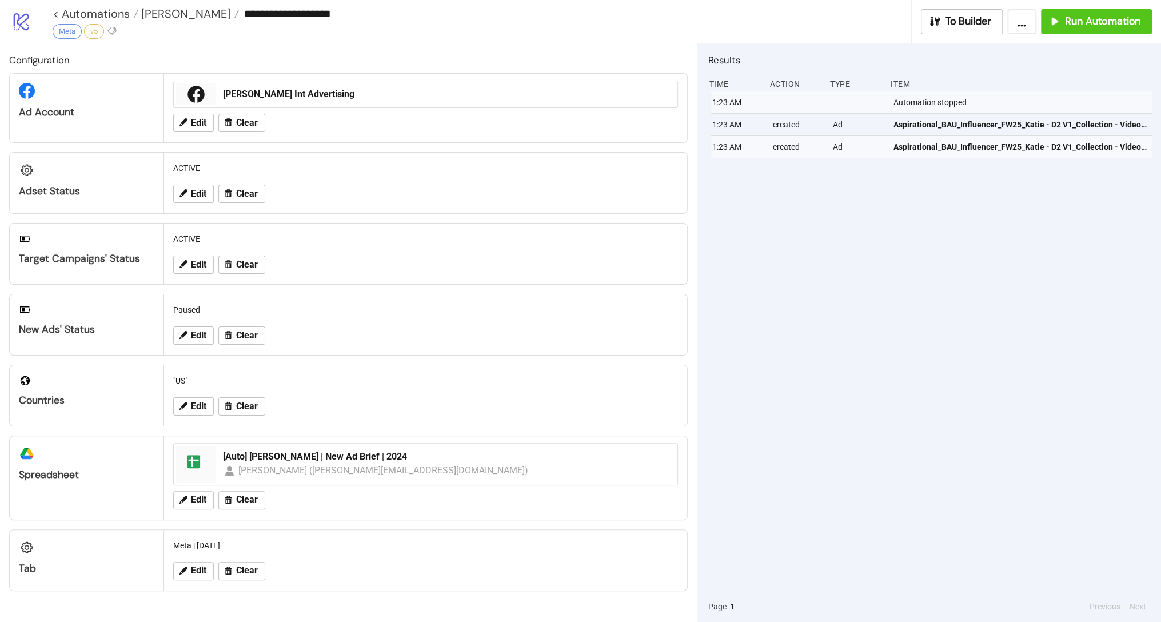
type input "**********"
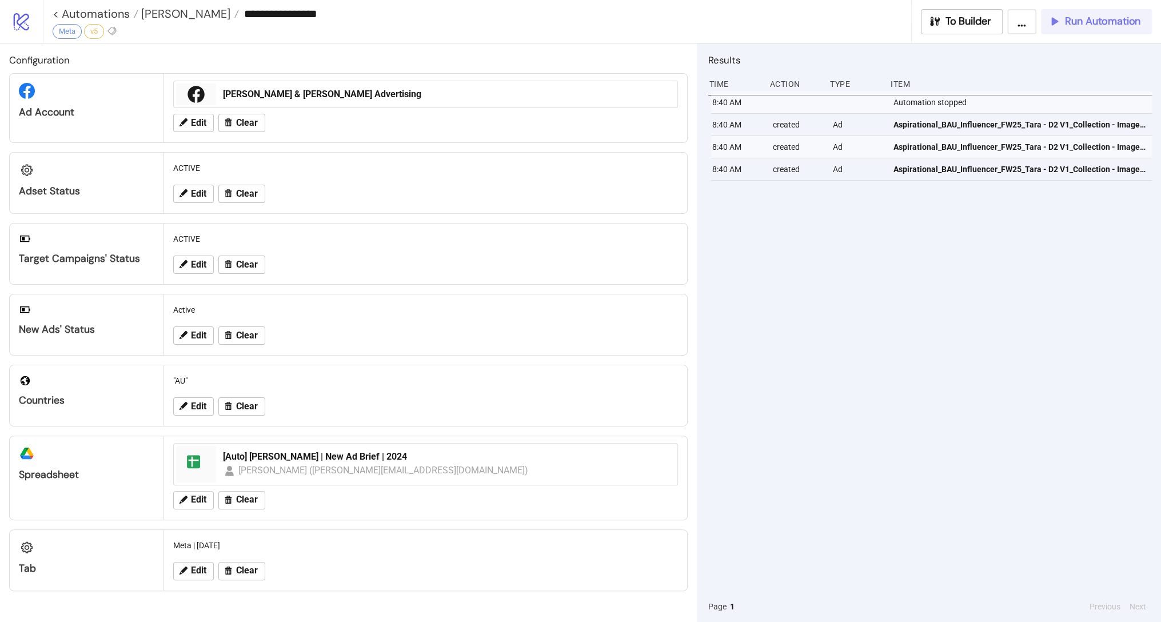
click at [1092, 20] on span "Run Automation" at bounding box center [1102, 21] width 75 height 13
